Goal: Task Accomplishment & Management: Complete application form

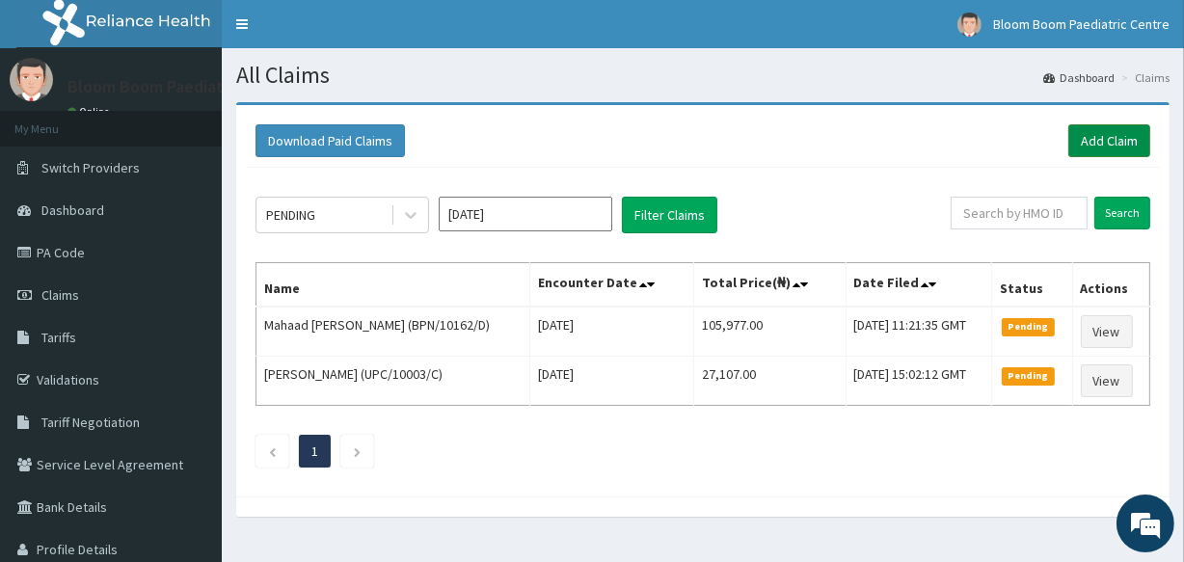
click at [1091, 154] on link "Add Claim" at bounding box center [1109, 140] width 82 height 33
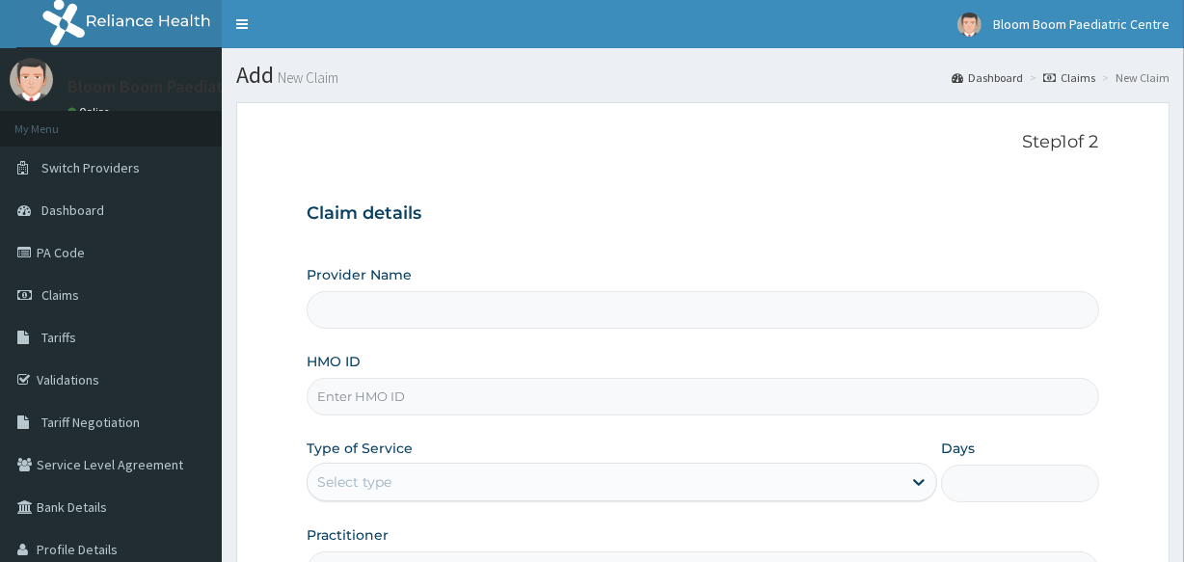
click at [647, 405] on input "HMO ID" at bounding box center [703, 397] width 792 height 38
type input "Bloom Boom Paediatric Centre"
type input "MHM/10036/B"
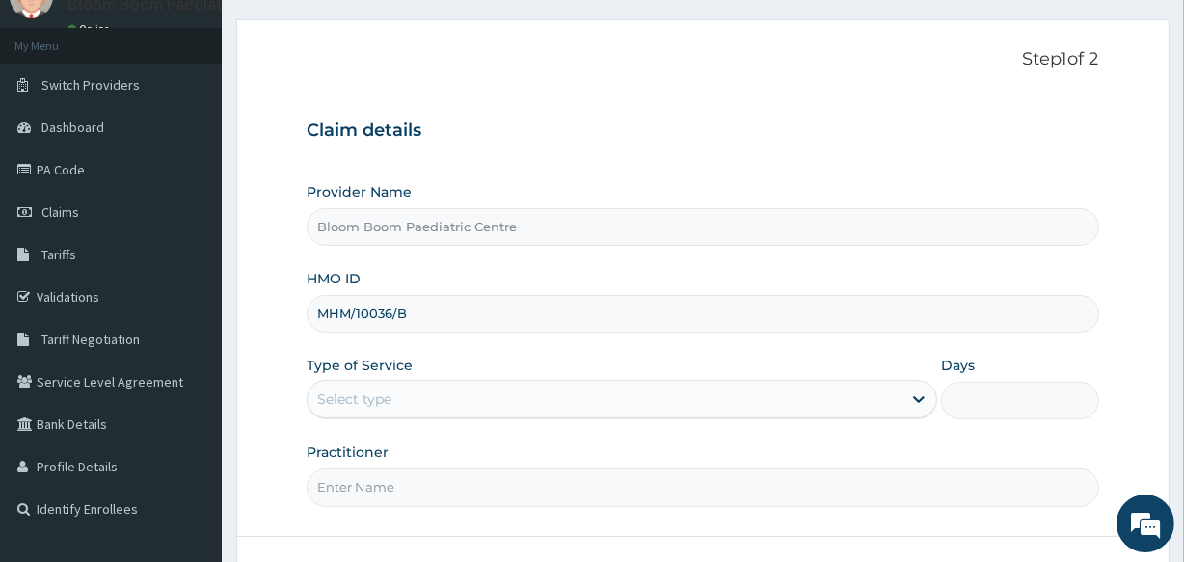
scroll to position [116, 0]
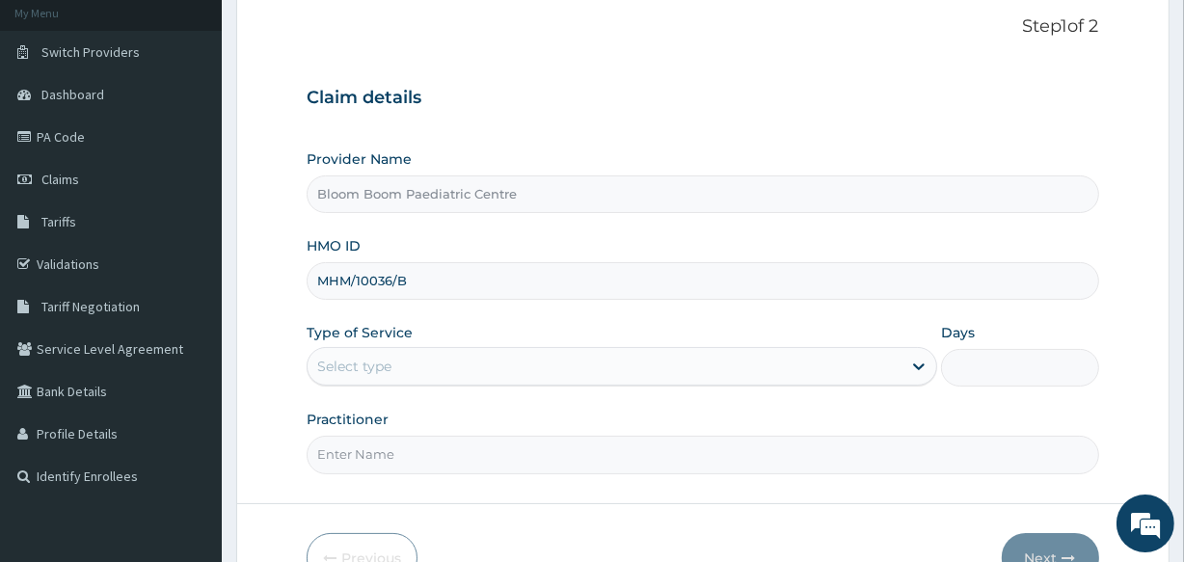
click at [578, 353] on div "Select type" at bounding box center [605, 366] width 594 height 31
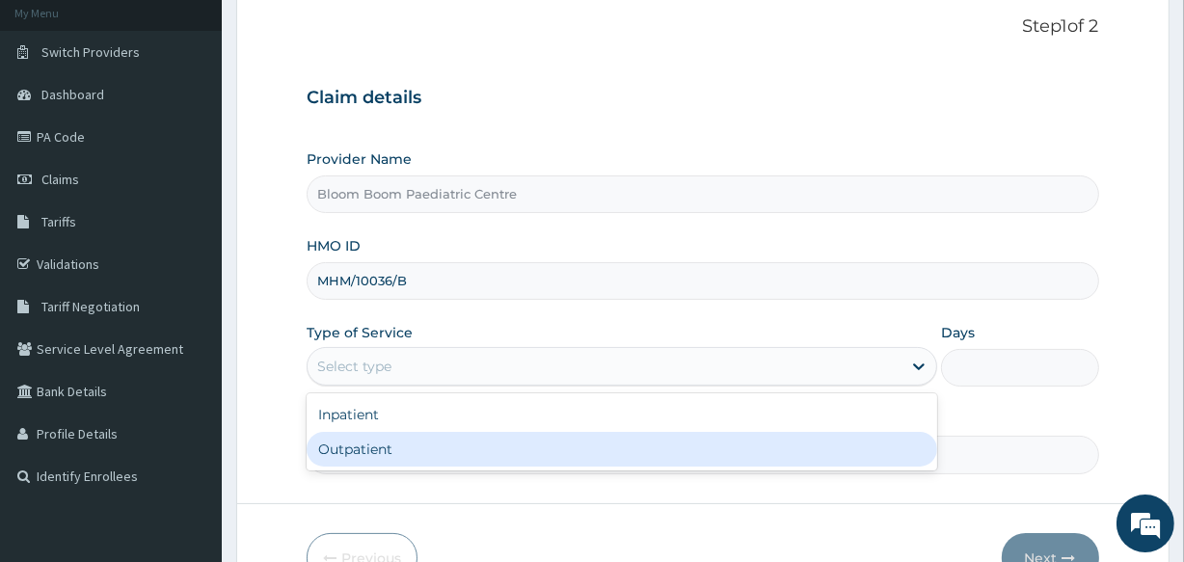
click at [564, 451] on div "Outpatient" at bounding box center [622, 449] width 631 height 35
type input "1"
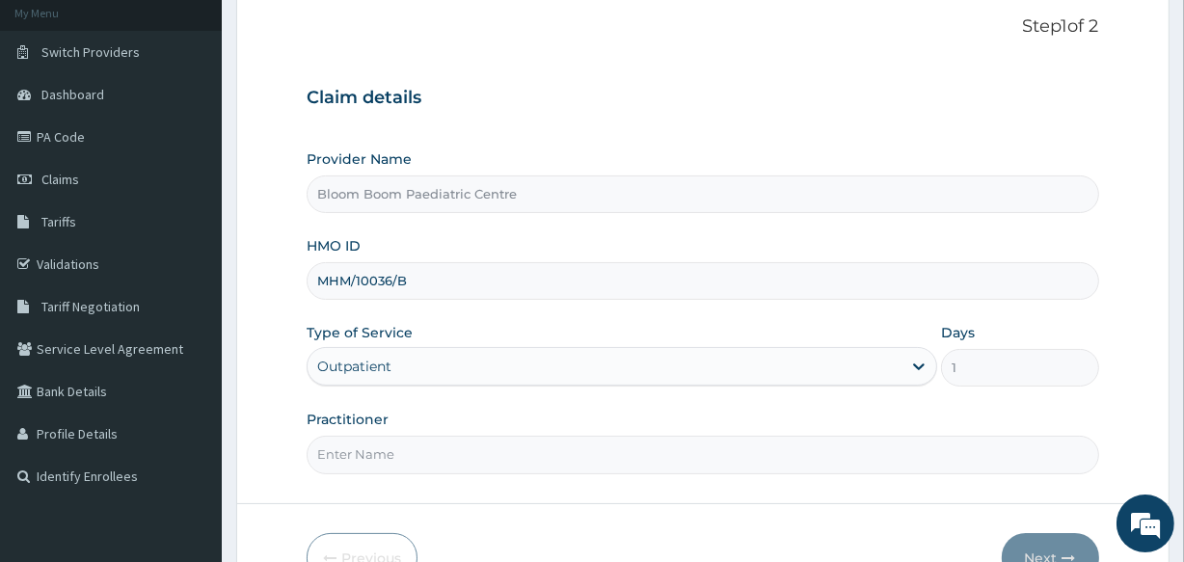
scroll to position [0, 0]
click at [564, 451] on input "Practitioner" at bounding box center [703, 455] width 792 height 38
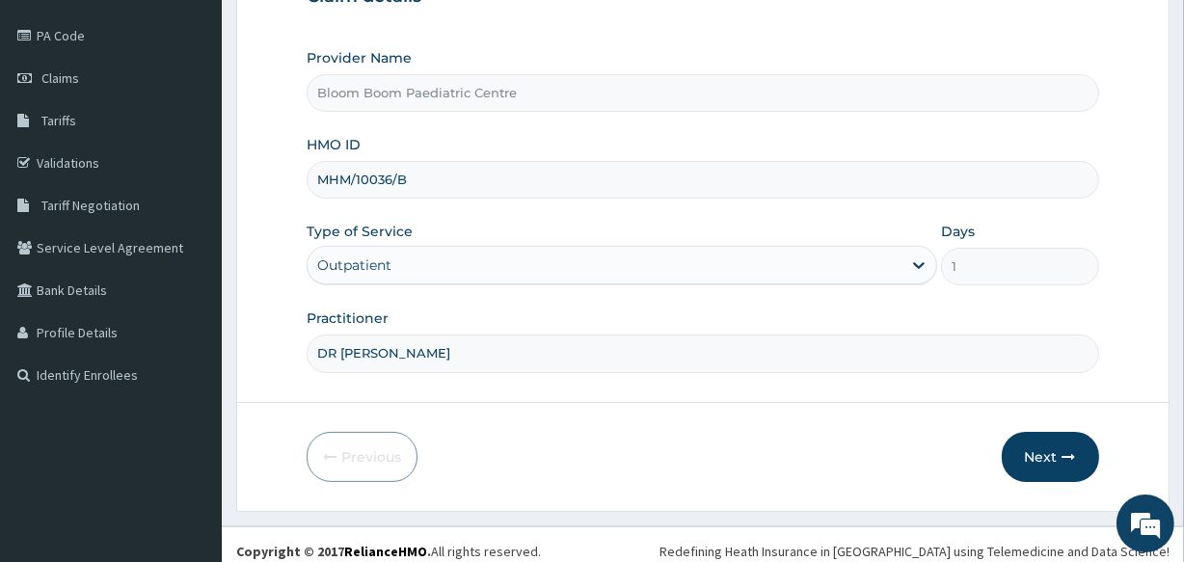
scroll to position [228, 0]
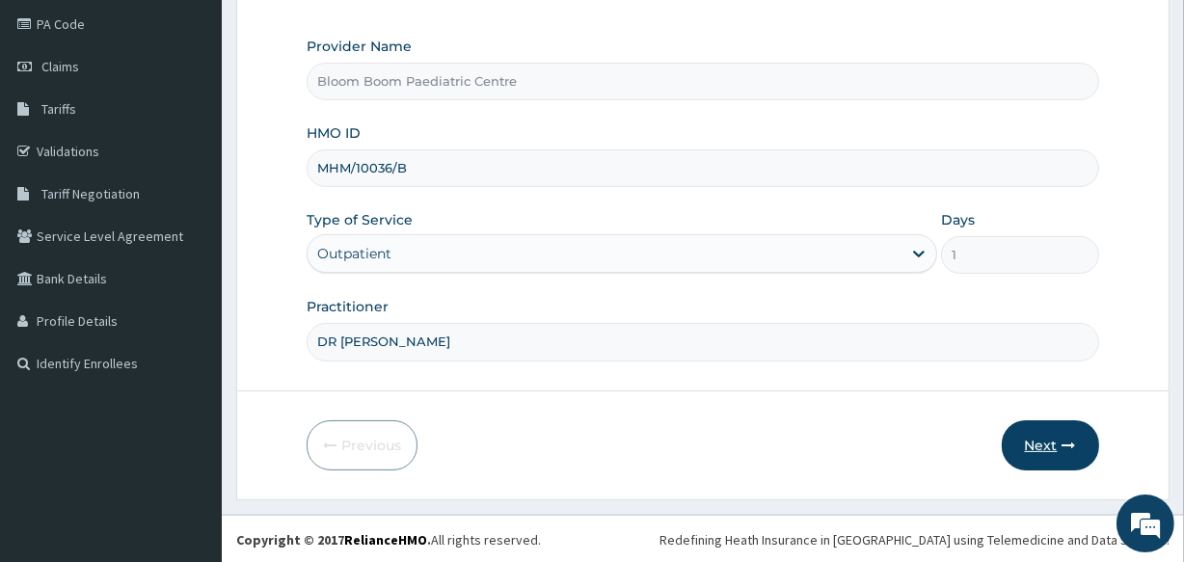
type input "DR [PERSON_NAME]"
click at [1055, 435] on button "Next" at bounding box center [1050, 445] width 97 height 50
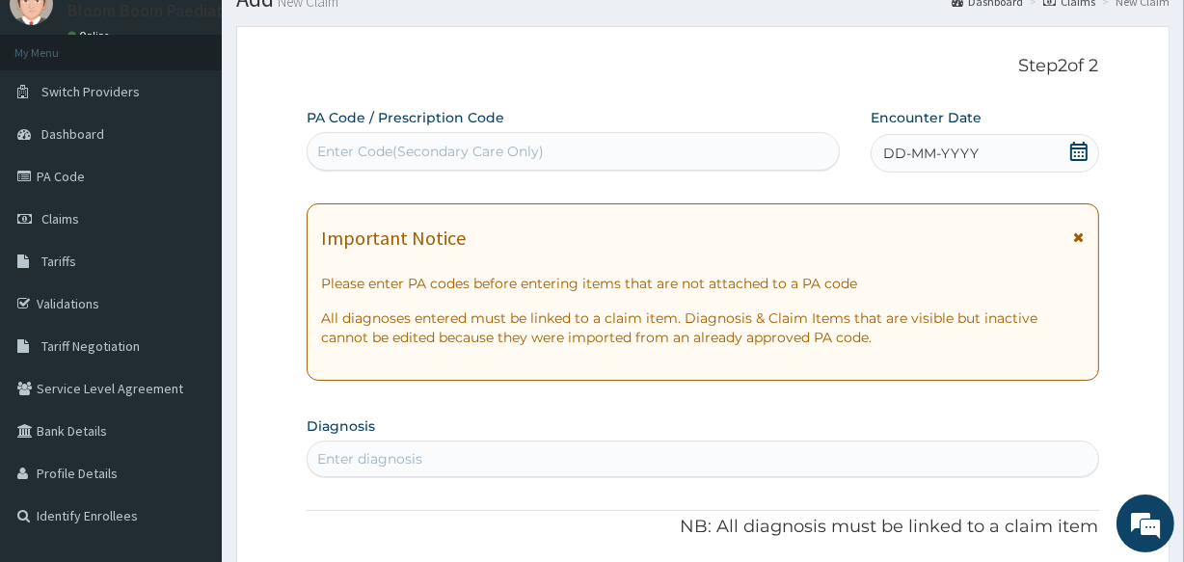
scroll to position [74, 0]
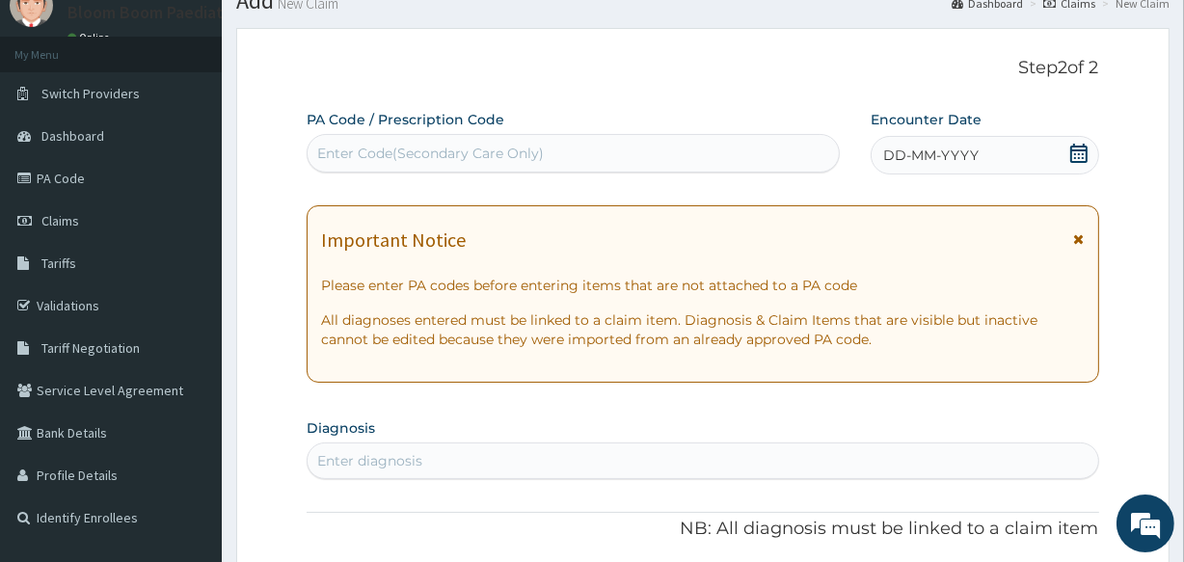
click at [699, 150] on div "Enter Code(Secondary Care Only)" at bounding box center [573, 153] width 530 height 31
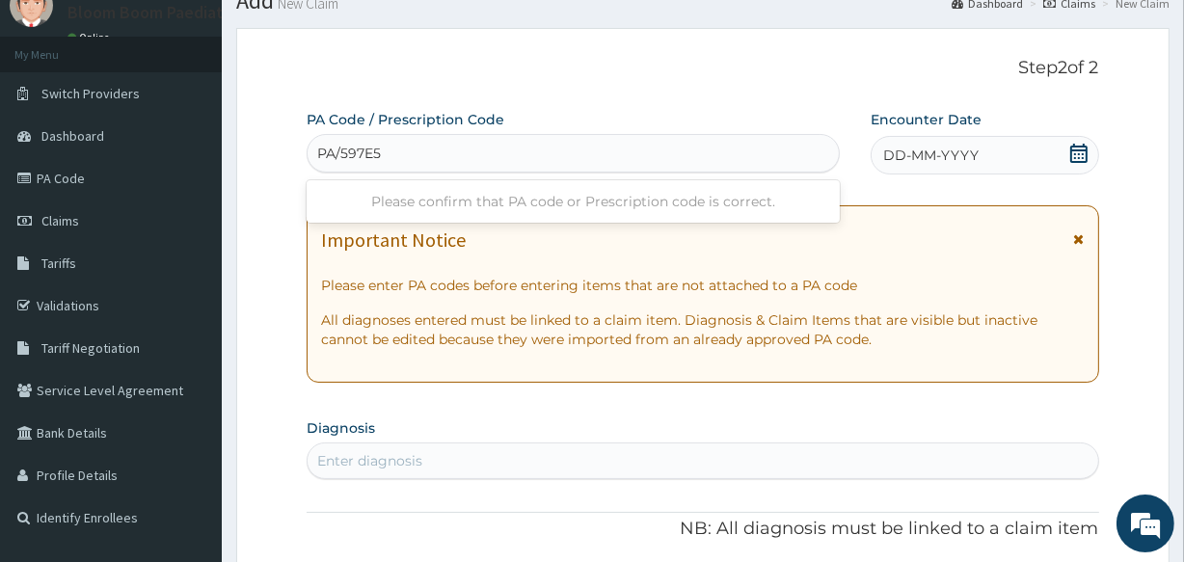
type input "PA/597E57"
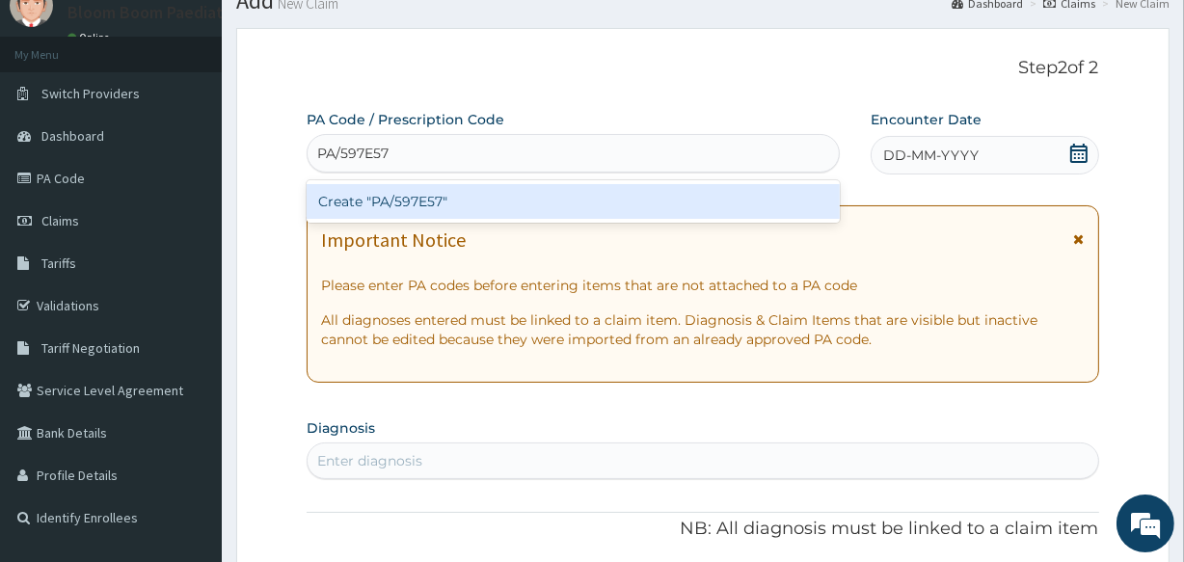
click at [696, 202] on div "Create "PA/597E57"" at bounding box center [573, 201] width 532 height 35
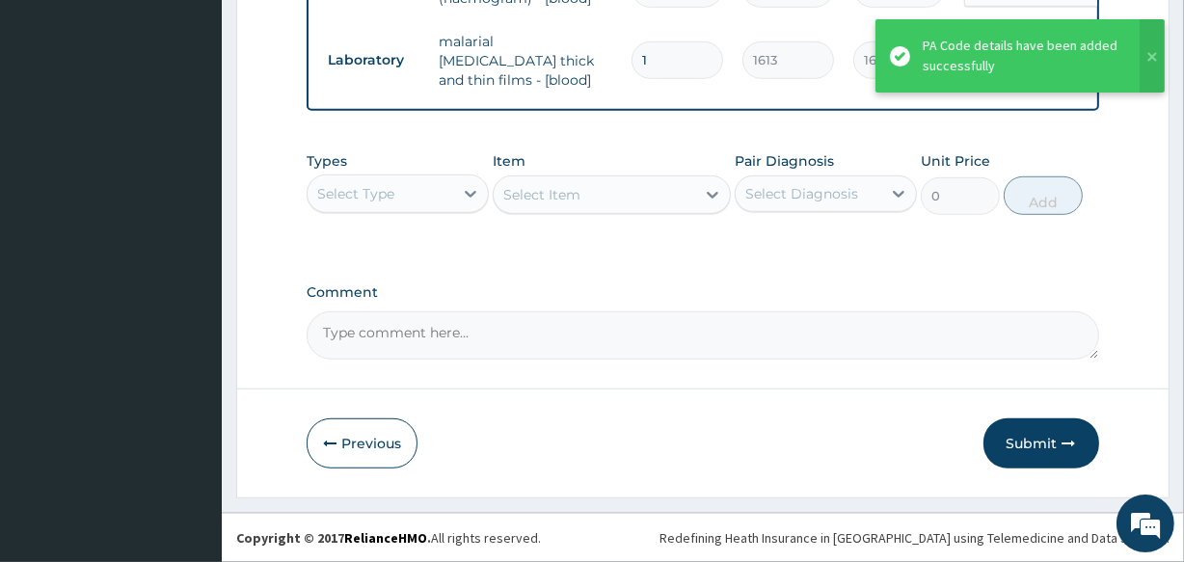
scroll to position [1103, 0]
click at [1012, 435] on button "Submit" at bounding box center [1041, 443] width 116 height 50
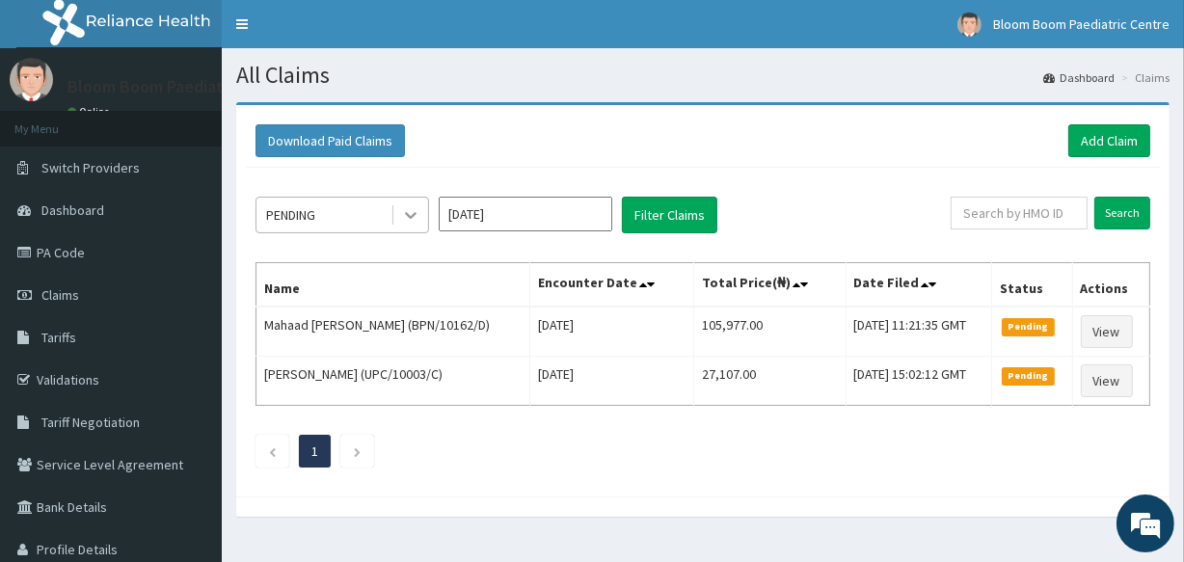
click at [407, 205] on icon at bounding box center [410, 214] width 19 height 19
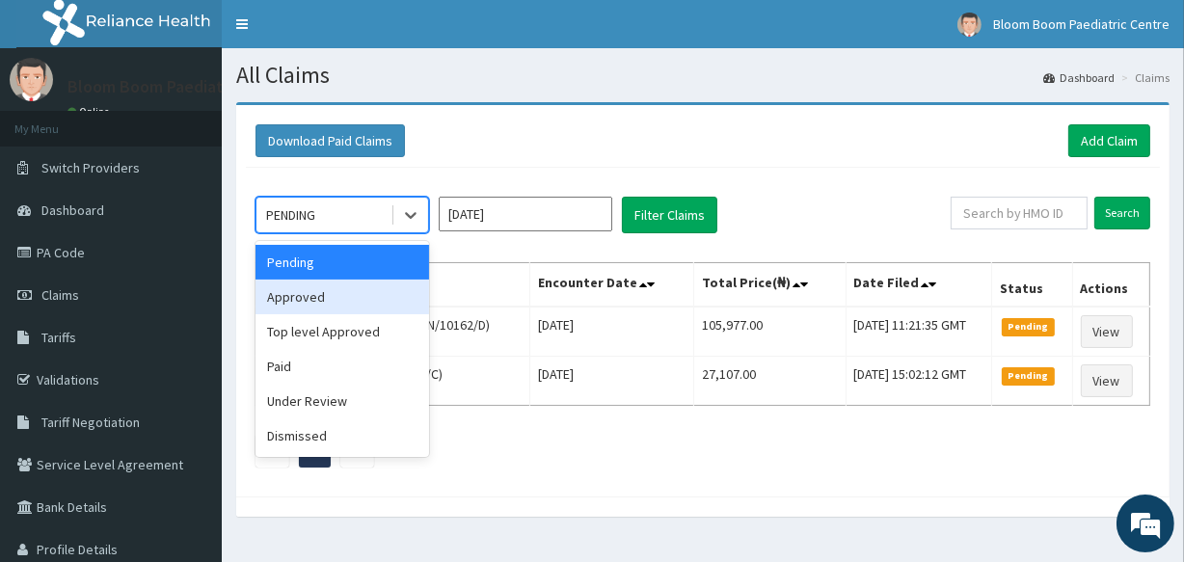
click at [374, 309] on div "Approved" at bounding box center [342, 297] width 174 height 35
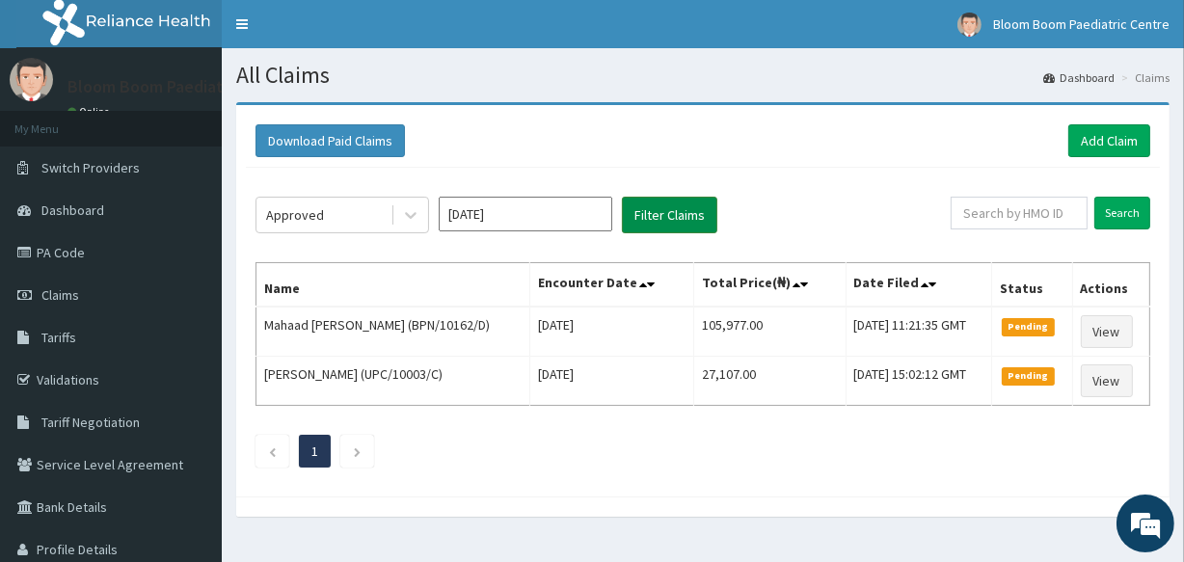
click at [699, 214] on button "Filter Claims" at bounding box center [669, 215] width 95 height 37
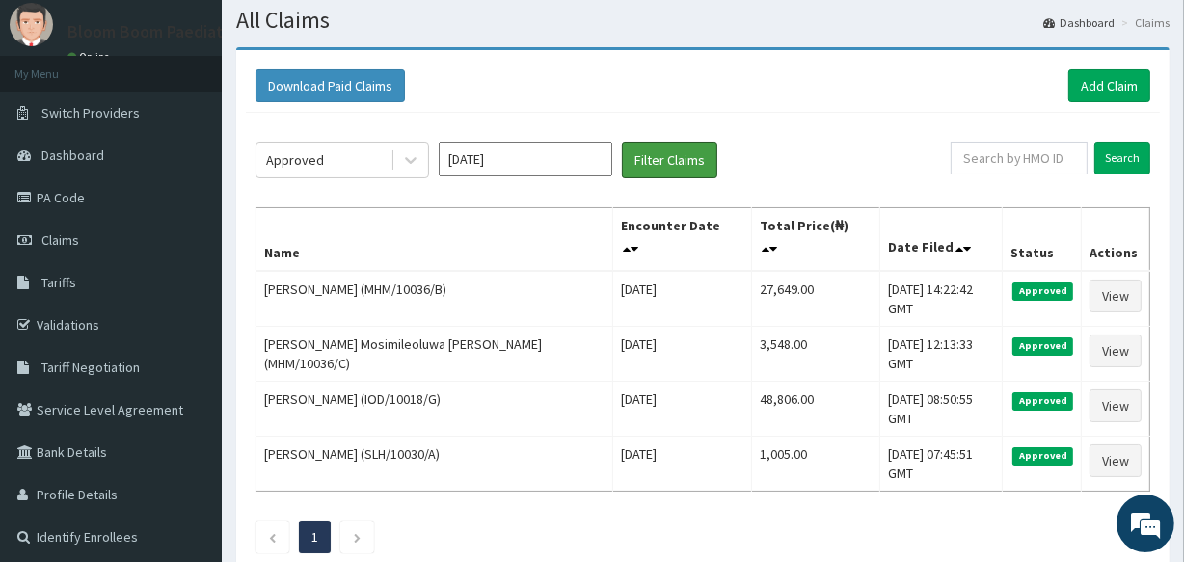
scroll to position [98, 0]
